Goal: Navigation & Orientation: Find specific page/section

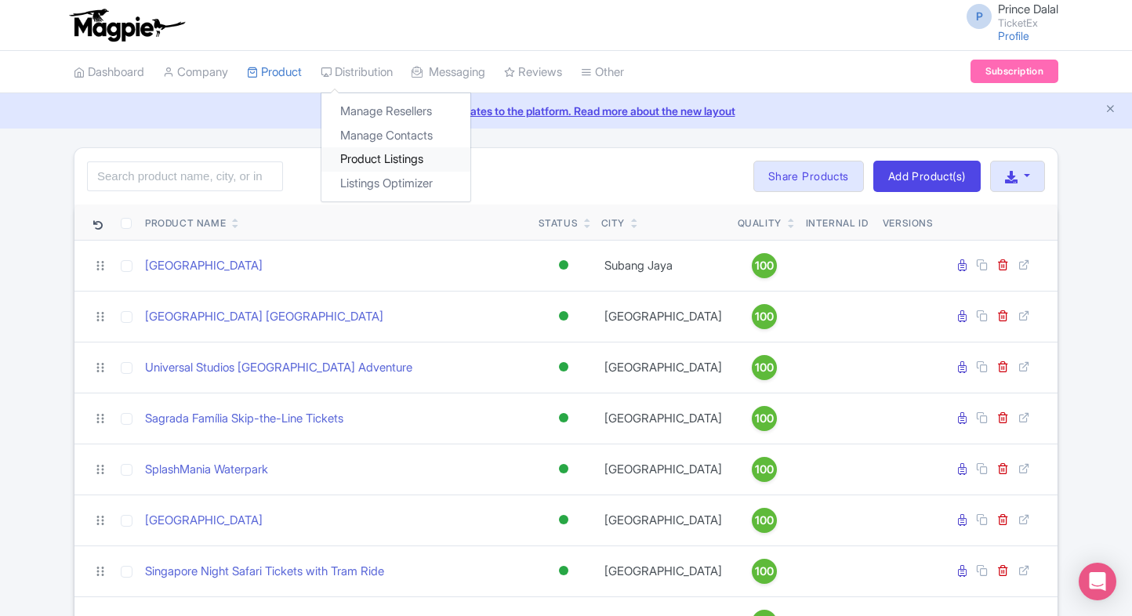
click at [402, 165] on link "Product Listings" at bounding box center [396, 159] width 149 height 24
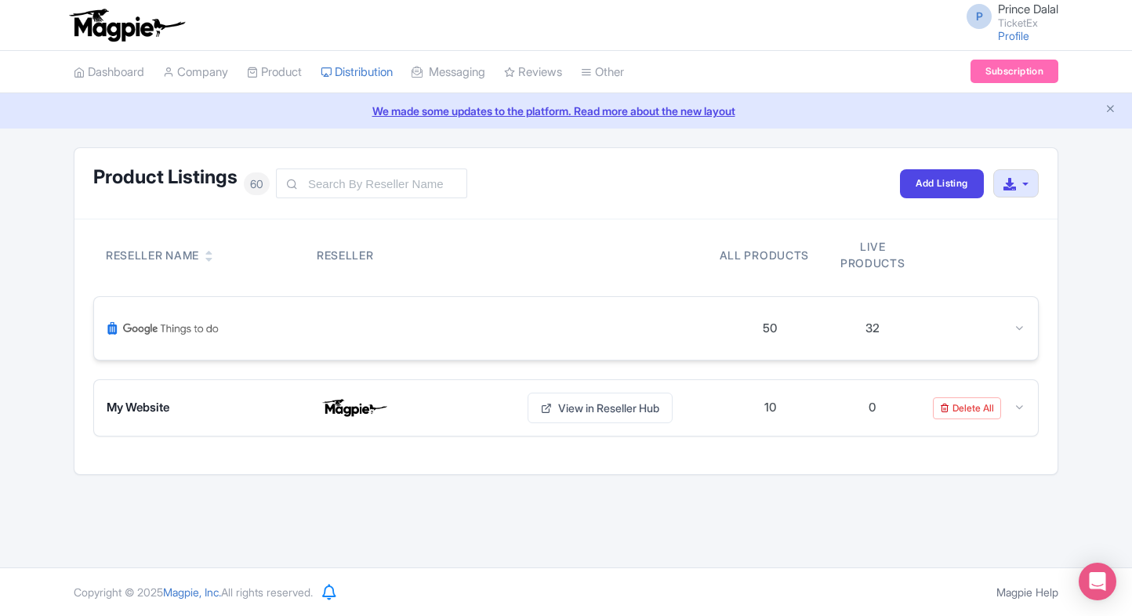
click at [1024, 328] on icon at bounding box center [1020, 328] width 12 height 12
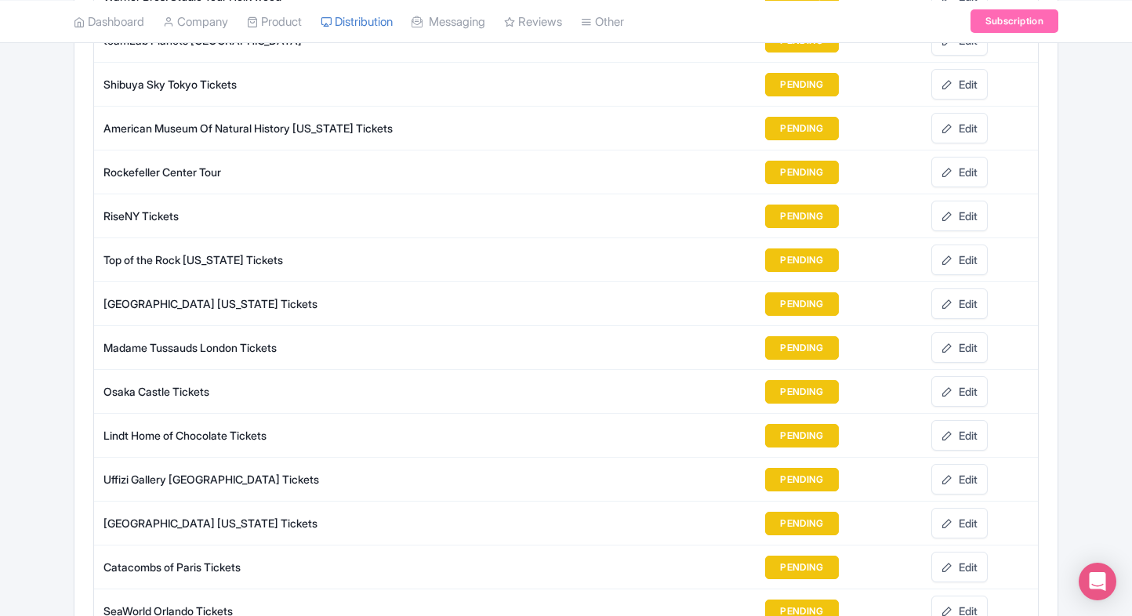
scroll to position [2129, 0]
